Goal: Task Accomplishment & Management: Complete application form

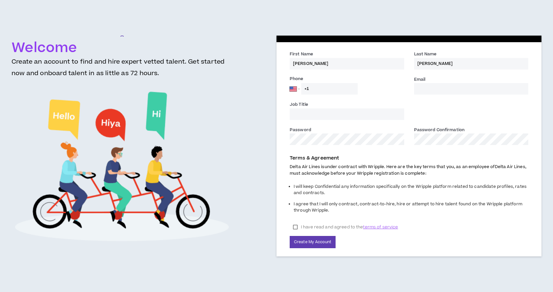
select select "US"
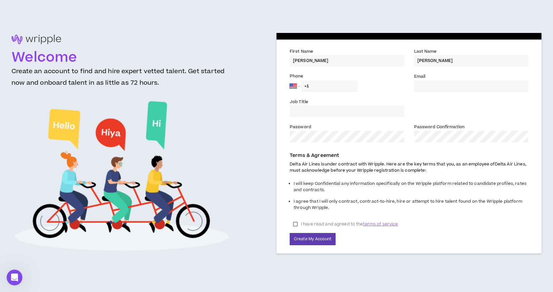
click at [428, 89] on input "Email *" at bounding box center [471, 86] width 114 height 12
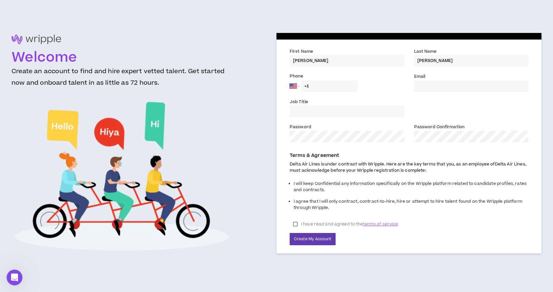
click at [436, 91] on input "Email *" at bounding box center [471, 86] width 114 height 12
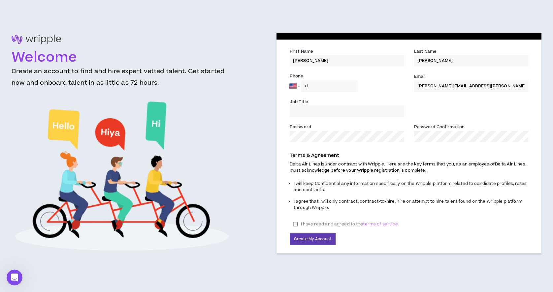
type input "[PERSON_NAME][EMAIL_ADDRESS][PERSON_NAME][DOMAIN_NAME]"
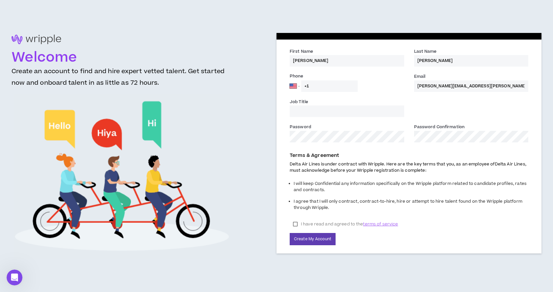
click at [359, 115] on input "Job Title" at bounding box center [347, 112] width 114 height 12
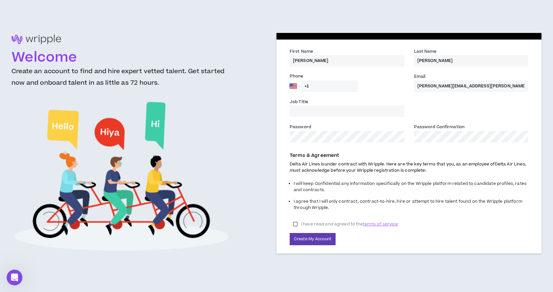
click at [296, 223] on label "I have read and agreed to the terms of service" at bounding box center [345, 224] width 111 height 10
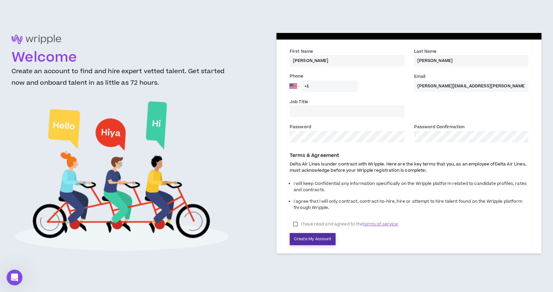
click at [298, 237] on button "Create My Account" at bounding box center [313, 239] width 46 height 12
